Goal: Information Seeking & Learning: Learn about a topic

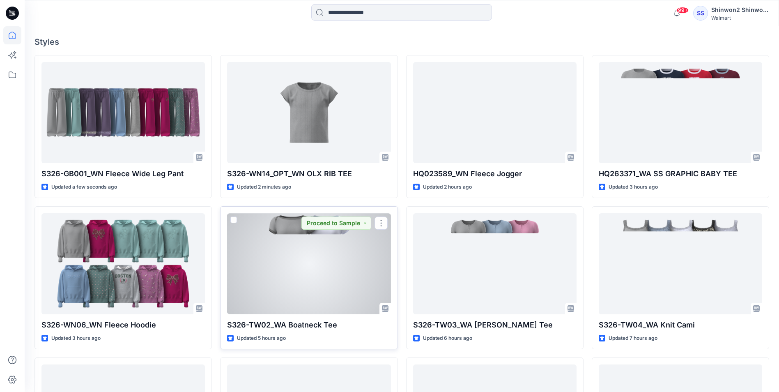
scroll to position [247, 0]
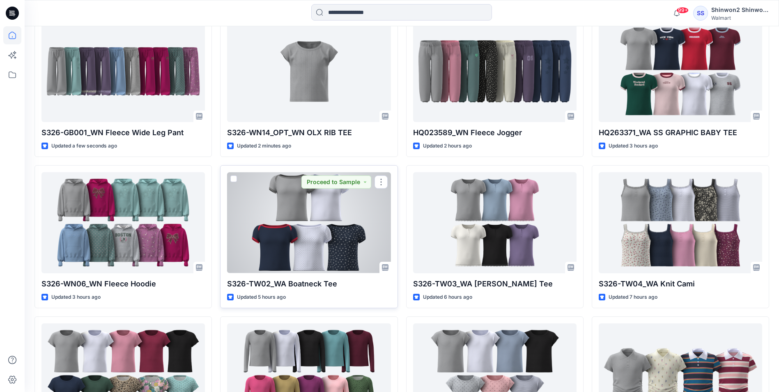
click at [278, 213] on div at bounding box center [309, 222] width 164 height 101
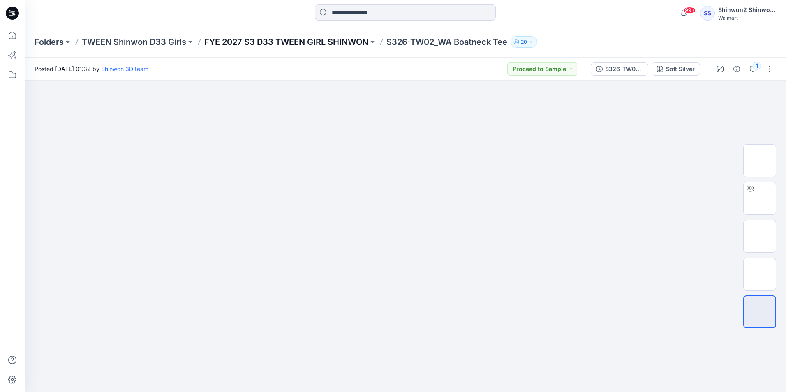
click at [245, 37] on p "FYE 2027 S3 D33 TWEEN GIRL SHINWON" at bounding box center [286, 42] width 164 height 12
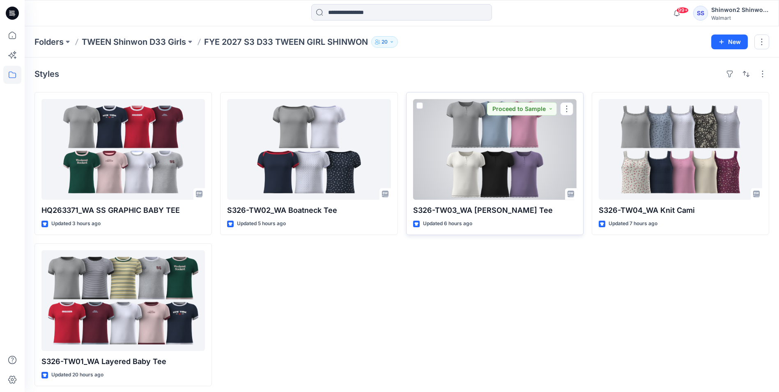
click at [435, 179] on div at bounding box center [495, 149] width 164 height 101
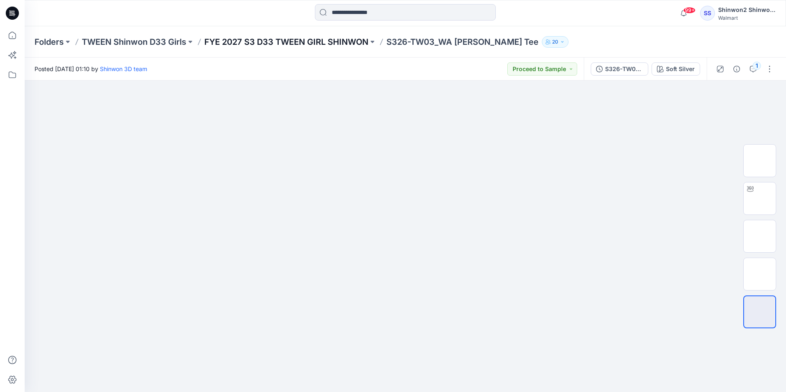
click at [325, 40] on p "FYE 2027 S3 D33 TWEEN GIRL SHINWON" at bounding box center [286, 42] width 164 height 12
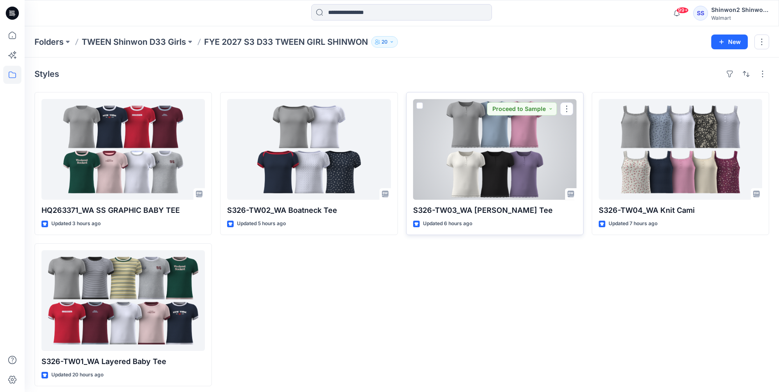
click at [435, 150] on div at bounding box center [495, 149] width 164 height 101
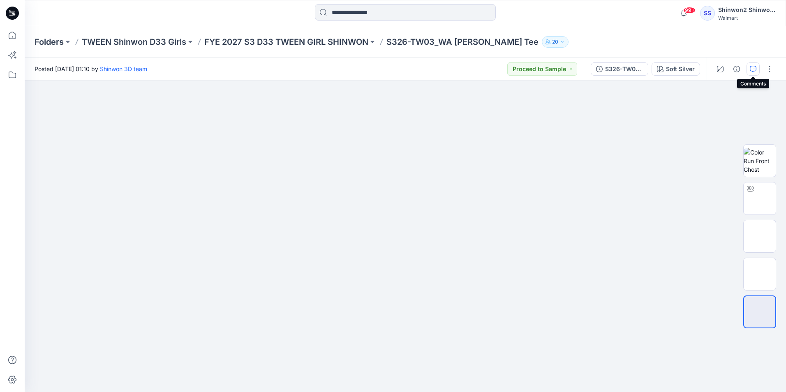
click at [435, 67] on icon "button" at bounding box center [752, 69] width 7 height 7
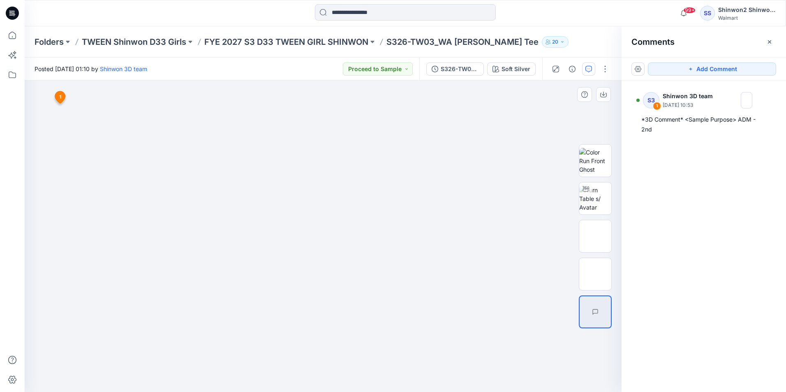
click at [142, 113] on img at bounding box center [323, 113] width 411 height 0
click at [435, 44] on button "button" at bounding box center [769, 41] width 13 height 13
